Goal: Find specific page/section: Find specific page/section

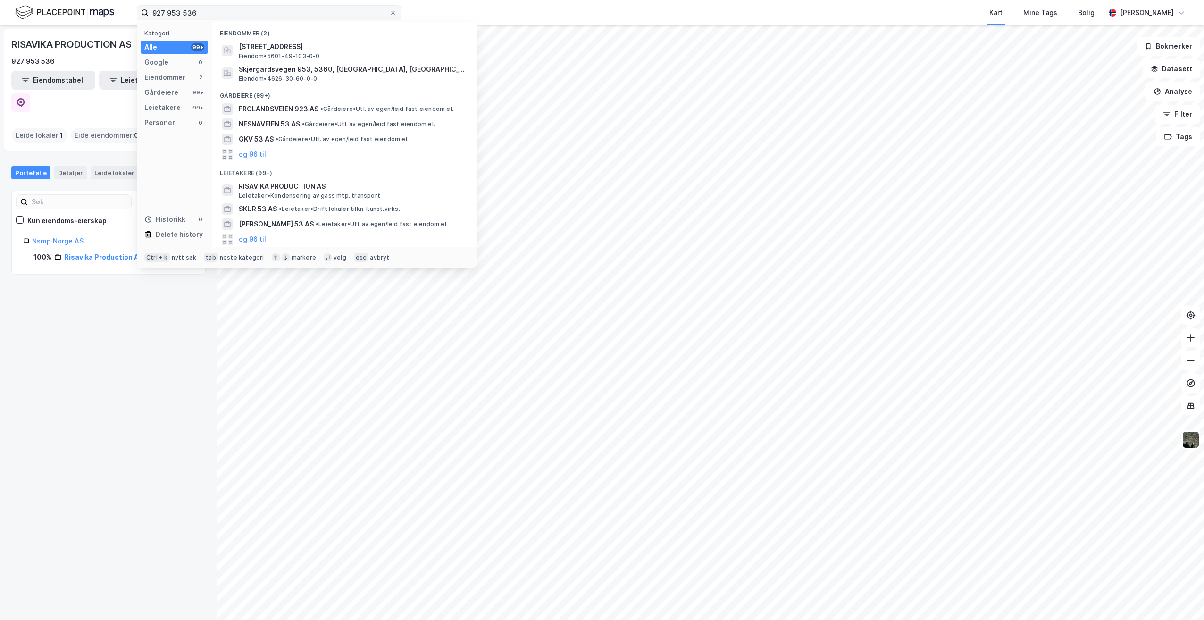
click at [137, 9] on label "927 953 536" at bounding box center [269, 12] width 264 height 15
type input "Dronning [STREET_ADDRESS]"
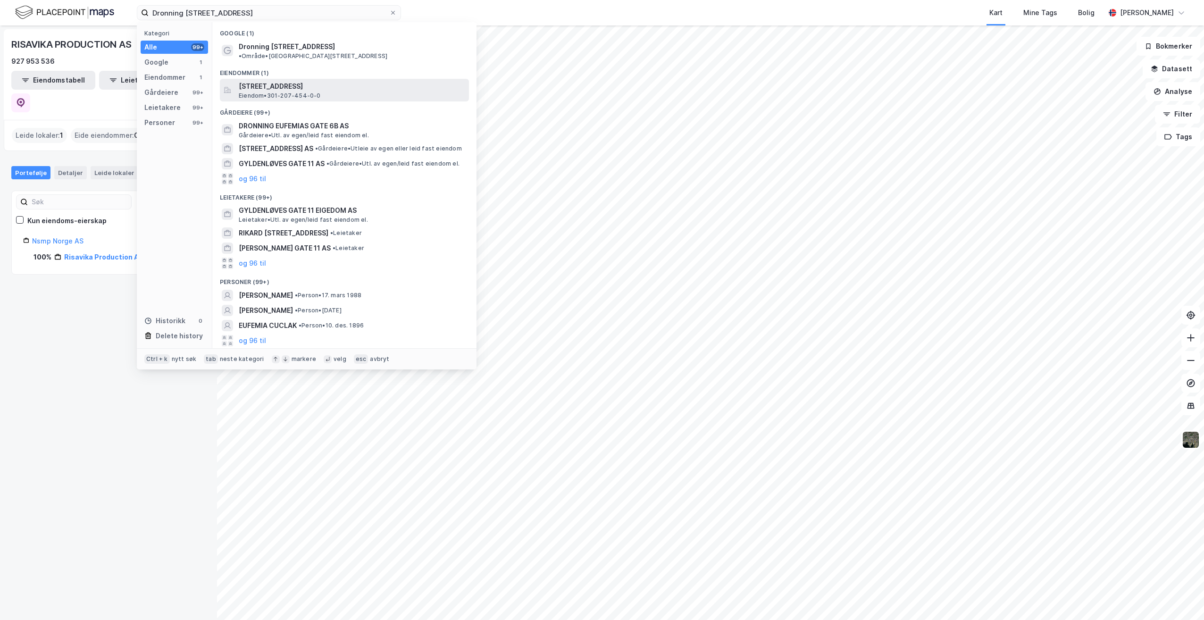
click at [328, 83] on span "[STREET_ADDRESS]" at bounding box center [352, 86] width 226 height 11
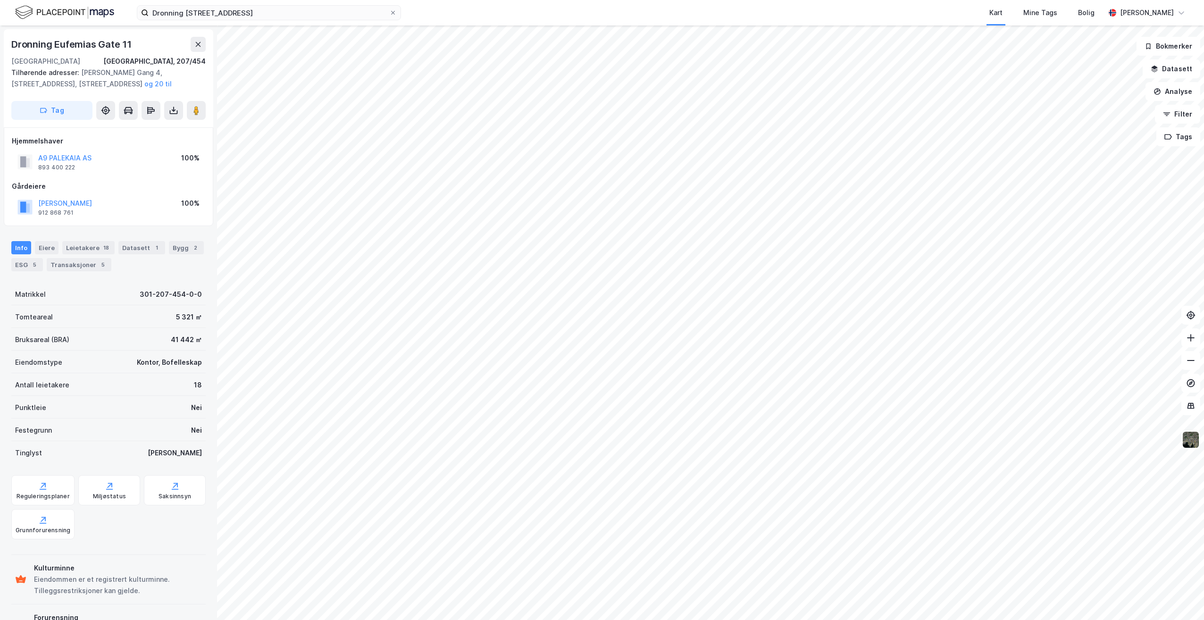
scroll to position [0, 0]
